Goal: Complete application form: Complete application form

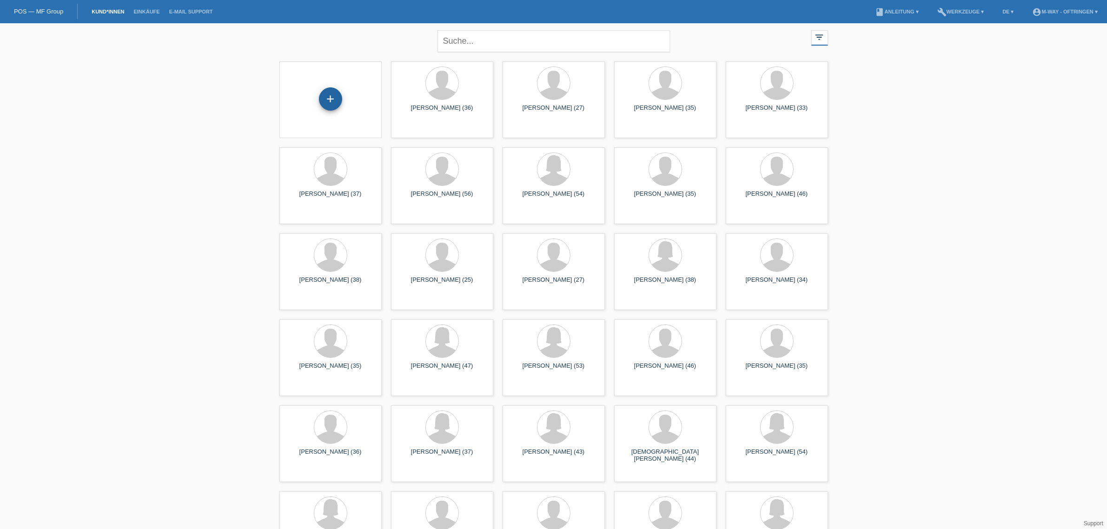
click at [332, 95] on div "+" at bounding box center [330, 98] width 23 height 23
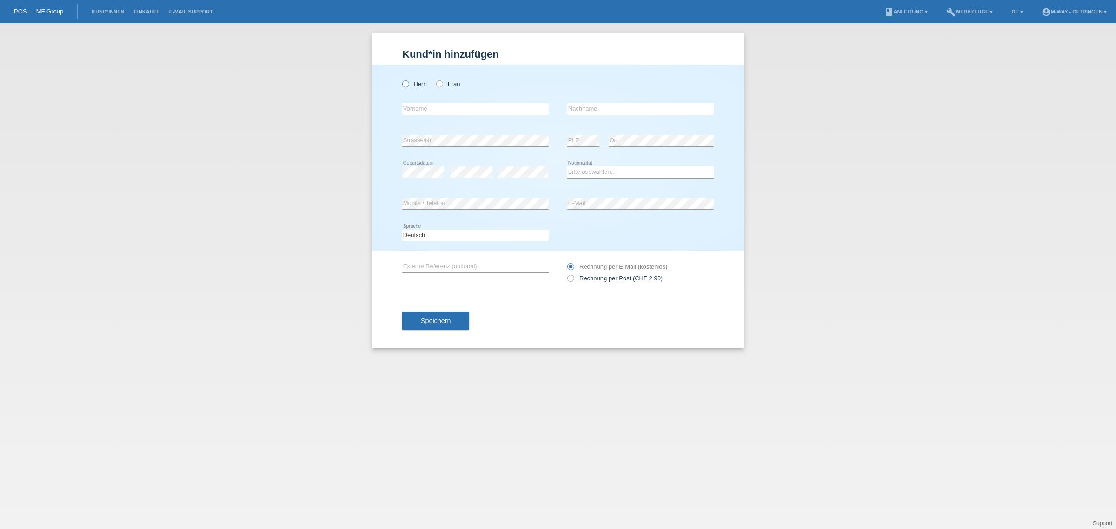
click at [401, 79] on icon at bounding box center [401, 79] width 0 height 0
click at [402, 85] on input "Herr" at bounding box center [405, 83] width 6 height 6
radio input "true"
click at [410, 109] on input "text" at bounding box center [475, 109] width 146 height 12
type input "Hedayatullah"
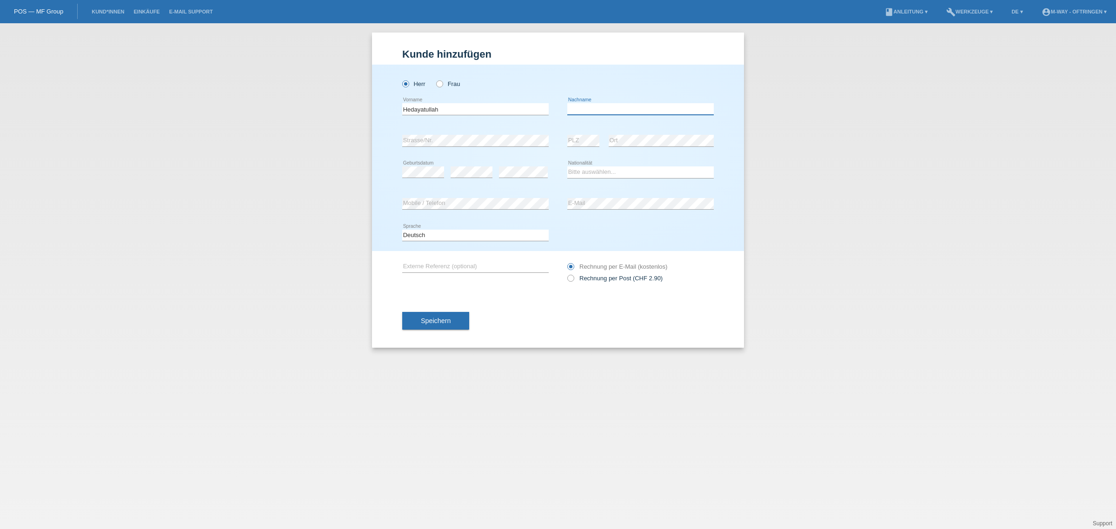
click at [594, 112] on input "text" at bounding box center [640, 109] width 146 height 12
type input "Haidari"
click at [601, 168] on select "Bitte auswählen... Schweiz Deutschland Liechtenstein Österreich ------------ Af…" at bounding box center [640, 171] width 146 height 11
select select "AF"
click at [567, 166] on select "Bitte auswählen... Schweiz Deutschland Liechtenstein Österreich ------------ Af…" at bounding box center [640, 171] width 146 height 11
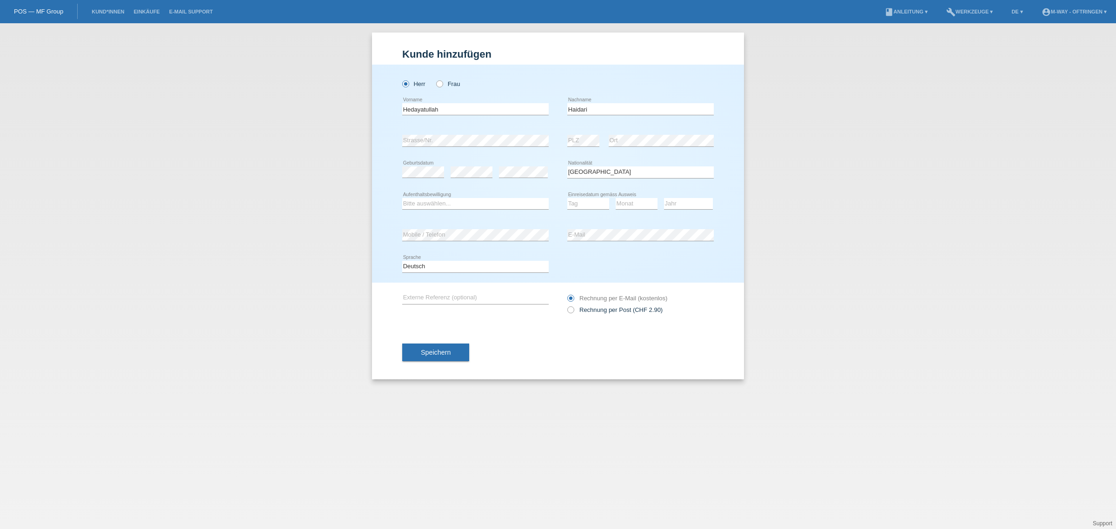
click at [439, 197] on div "Bitte auswählen... C B B - Flüchtlingsstatus Andere error Aufenthaltsbewilligung" at bounding box center [475, 204] width 146 height 32
click at [439, 205] on select "Bitte auswählen... C B B - Flüchtlingsstatus Andere" at bounding box center [475, 203] width 146 height 11
select select "B"
click at [402, 198] on select "Bitte auswählen... C B B - Flüchtlingsstatus Andere" at bounding box center [475, 203] width 146 height 11
click at [577, 198] on select "Tag 01 02 03 04 05 06 07 08 09 10 11" at bounding box center [588, 203] width 42 height 11
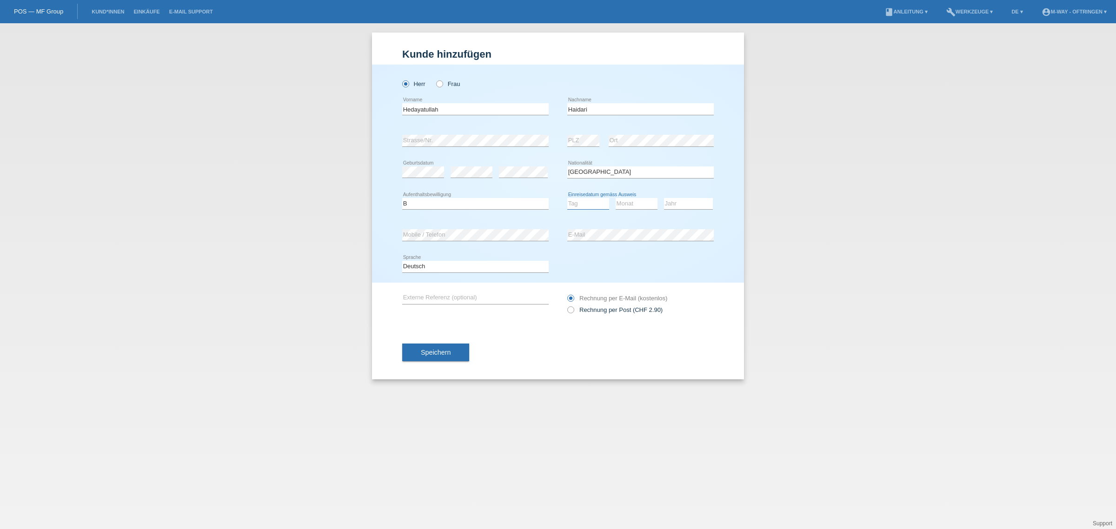
select select "13"
click at [567, 198] on select "Tag 01 02 03 04 05 06 07 08 09 10 11" at bounding box center [588, 203] width 42 height 11
click at [619, 205] on select "Monat 01 02 03 04 05 06 07 08 09 10 11" at bounding box center [636, 203] width 42 height 11
select select "12"
click at [615, 198] on select "Monat 01 02 03 04 05 06 07 08 09 10 11" at bounding box center [636, 203] width 42 height 11
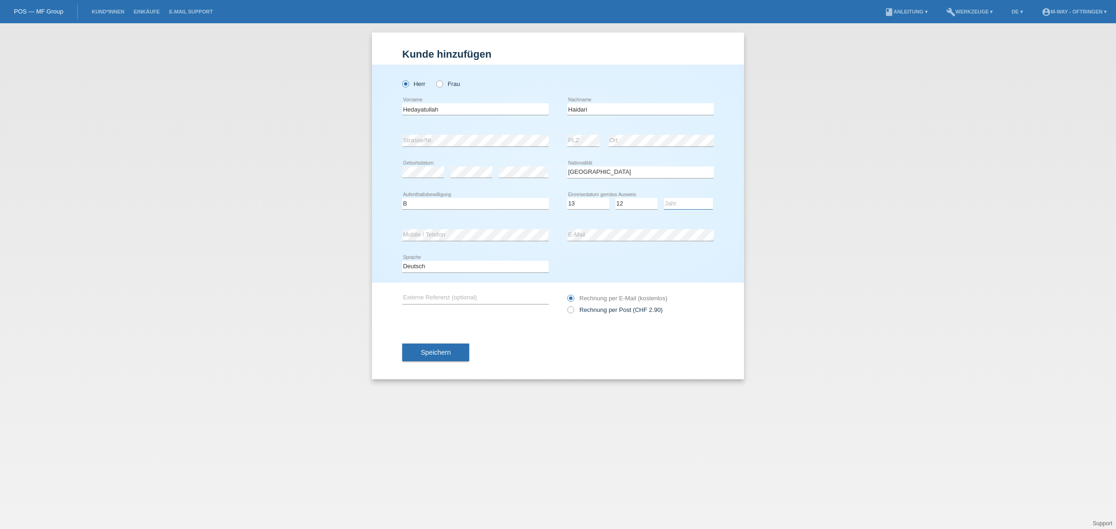
click at [682, 206] on select "Jahr 2025 2024 2023 2022 2021 2020 2019 2018 2017 2016 2015 2014 2013 2012 2011…" at bounding box center [688, 203] width 49 height 11
select select "2015"
click at [664, 198] on select "Jahr 2025 2024 2023 2022 2021 2020 2019 2018 2017 2016 2015 2014 2013 2012 2011…" at bounding box center [688, 203] width 49 height 11
click at [408, 345] on button "Speichern" at bounding box center [435, 353] width 67 height 18
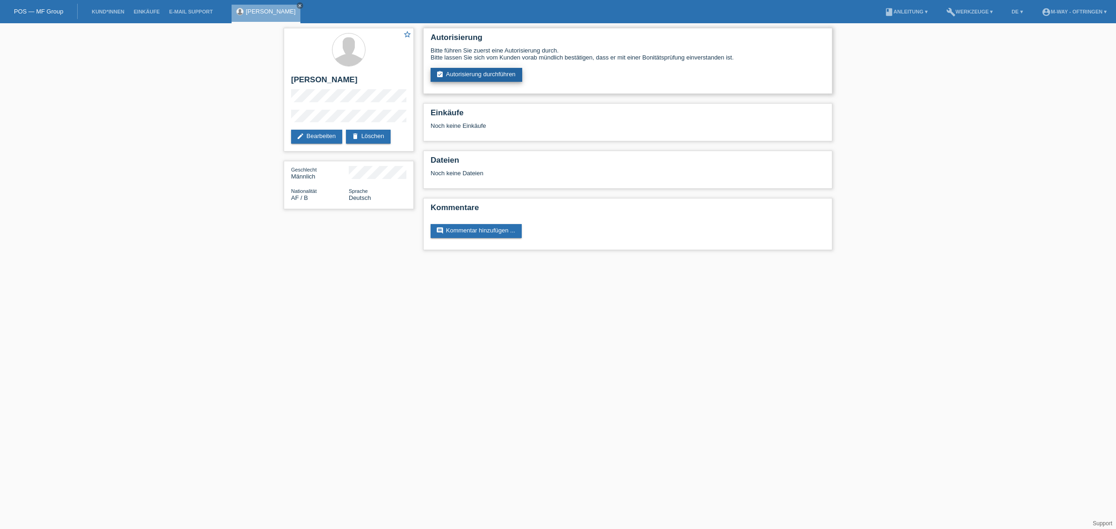
click at [484, 76] on link "assignment_turned_in Autorisierung durchführen" at bounding box center [476, 75] width 92 height 14
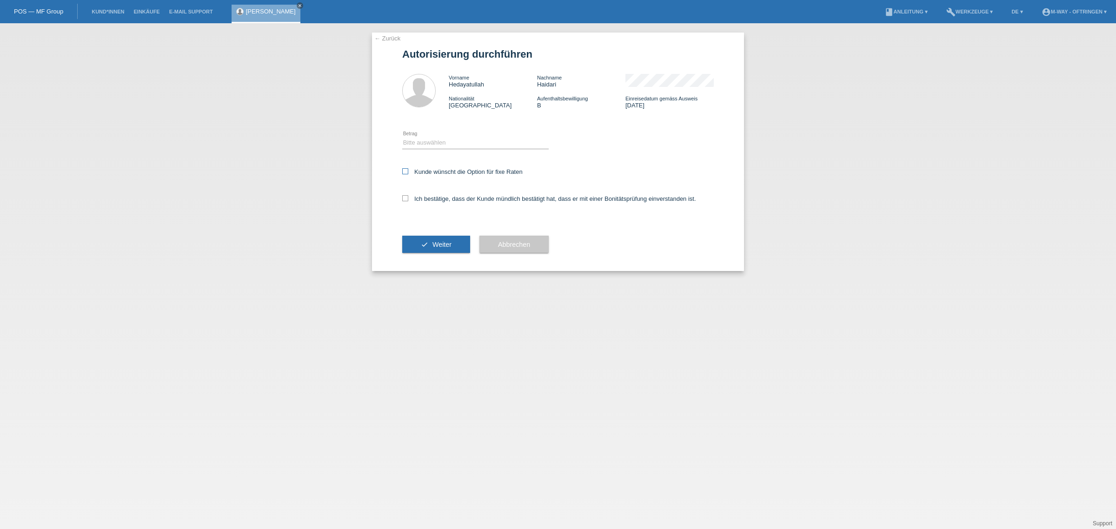
click at [405, 172] on icon at bounding box center [405, 171] width 6 height 6
click at [405, 172] on input "Kunde wünscht die Option für fixe Raten" at bounding box center [405, 171] width 6 height 6
checkbox input "true"
click at [419, 142] on select "Bitte auswählen CHF 1.00 - CHF 499.00 CHF 500.00 - CHF 1'999.00 CHF 2'000.00 - …" at bounding box center [475, 142] width 146 height 11
select select "3"
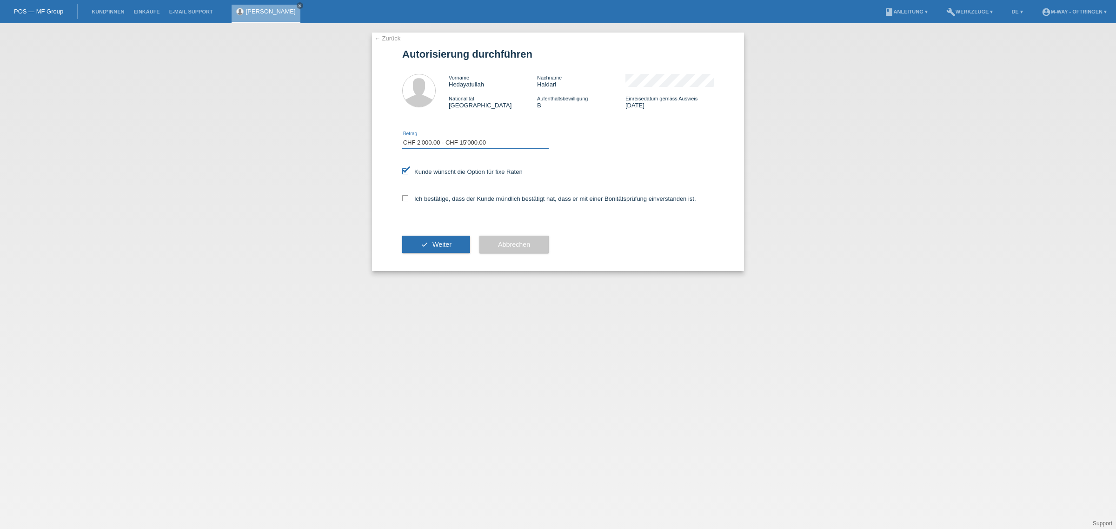
click at [402, 137] on select "Bitte auswählen CHF 1.00 - CHF 499.00 CHF 500.00 - CHF 1'999.00 CHF 2'000.00 - …" at bounding box center [475, 142] width 146 height 11
click at [404, 198] on icon at bounding box center [405, 198] width 6 height 6
click at [404, 198] on input "Ich bestätige, dass der Kunde mündlich bestätigt hat, dass er mit einer Bonität…" at bounding box center [405, 198] width 6 height 6
checkbox input "true"
click at [415, 242] on button "check Weiter" at bounding box center [436, 245] width 68 height 18
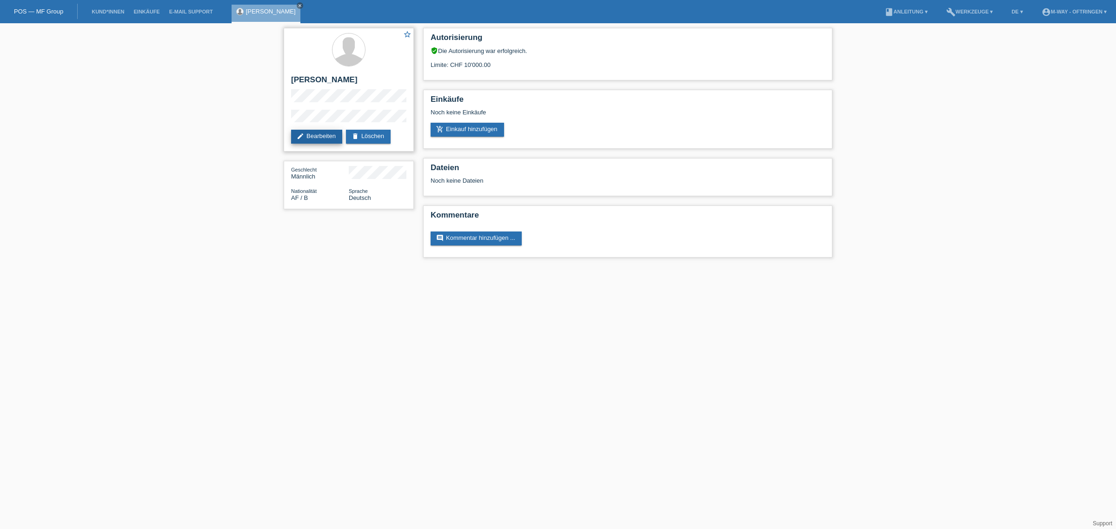
click at [308, 133] on link "edit Bearbeiten" at bounding box center [316, 137] width 51 height 14
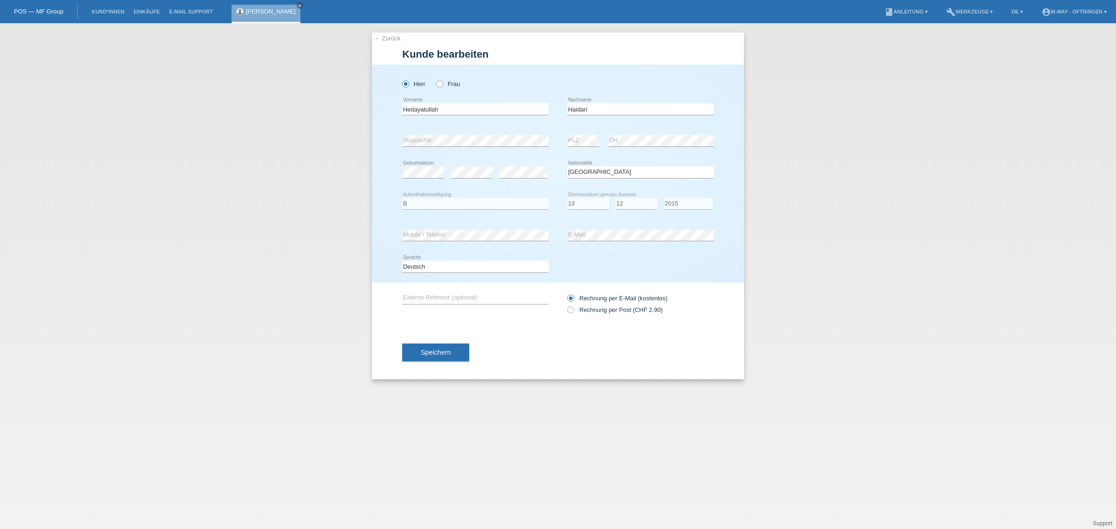
select select "AF"
select select "B"
select select "13"
select select "12"
select select "2015"
